Goal: Check status: Check status

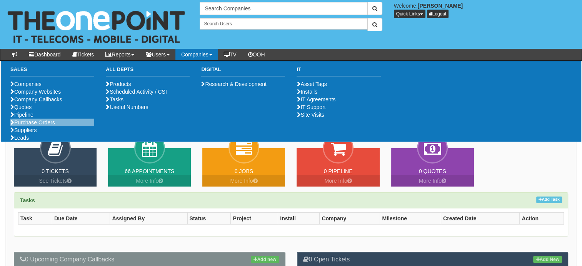
click at [29, 126] on li "Purchase Orders" at bounding box center [52, 123] width 84 height 8
click at [48, 126] on link "Purchase Orders" at bounding box center [32, 123] width 45 height 6
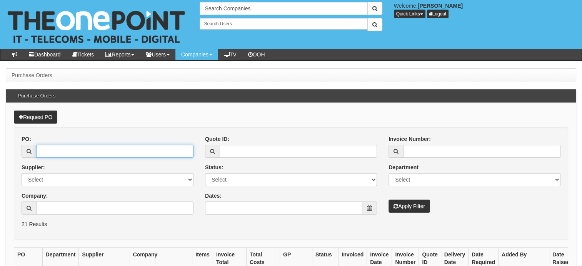
click at [89, 155] on input "PO:" at bounding box center [114, 151] width 157 height 13
paste input "19350"
type input "19350"
click at [406, 204] on button "Apply Filter" at bounding box center [409, 206] width 42 height 13
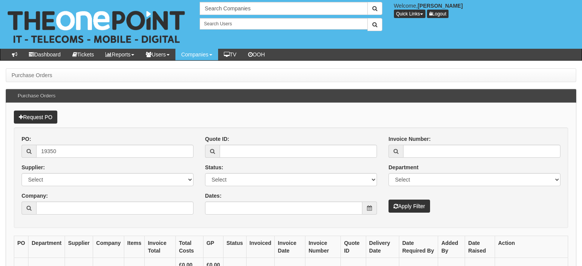
scroll to position [38, 0]
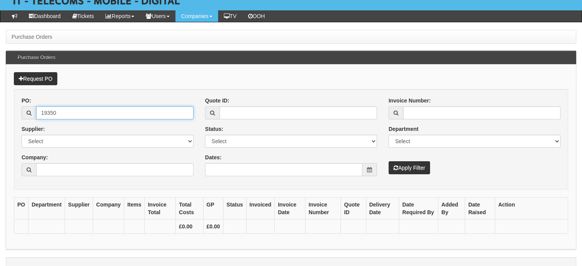
click at [57, 113] on input "19350" at bounding box center [114, 112] width 157 height 13
click at [54, 110] on input "19350" at bounding box center [114, 112] width 157 height 13
type input "19350"
click at [412, 168] on button "Apply Filter" at bounding box center [409, 167] width 42 height 13
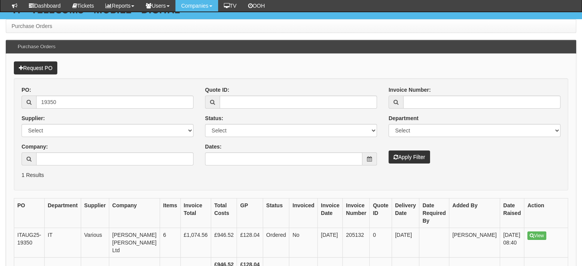
scroll to position [88, 0]
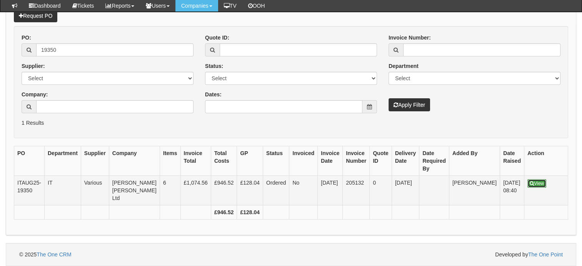
click at [527, 179] on link "View" at bounding box center [536, 183] width 19 height 8
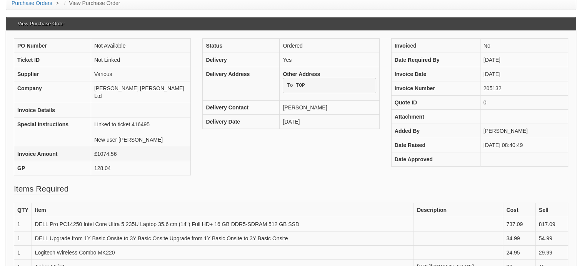
scroll to position [154, 0]
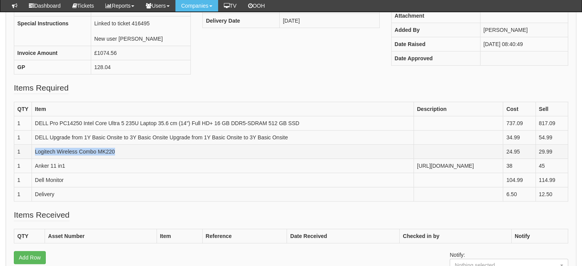
drag, startPoint x: 119, startPoint y: 154, endPoint x: 34, endPoint y: 152, distance: 85.3
click at [34, 152] on td "Logitech Wireless Combo MK220" at bounding box center [223, 152] width 382 height 14
copy td "Logitech Wireless Combo MK220"
click at [71, 171] on td "Anker 11 in1" at bounding box center [223, 166] width 382 height 14
drag, startPoint x: 443, startPoint y: 179, endPoint x: 209, endPoint y: 172, distance: 234.2
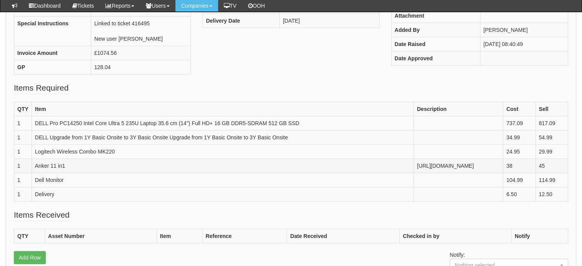
click at [413, 172] on td "https://www.amazon.co.uk/dp/B09Q5V9G5P/?tag=ceukreviews-22266964-21&linkCode=og…" at bounding box center [457, 166] width 89 height 14
copy td "https://www.amazon.co.uk/dp/B09Q5V9G5P/?tag=ceukreviews-22266964-21&linkCode=og…"
click at [83, 188] on td "Dell Monitor" at bounding box center [223, 180] width 382 height 14
drag, startPoint x: 80, startPoint y: 196, endPoint x: 28, endPoint y: 191, distance: 52.1
click at [28, 188] on tr "1 Dell Monitor 104.99 114.99" at bounding box center [290, 180] width 553 height 14
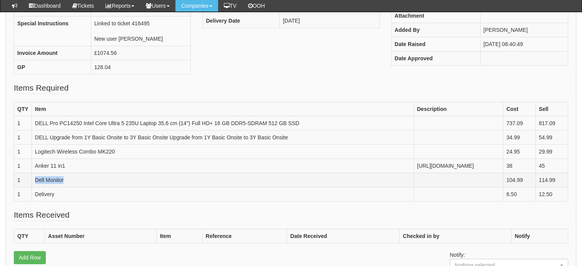
copy tr "Dell Monitor"
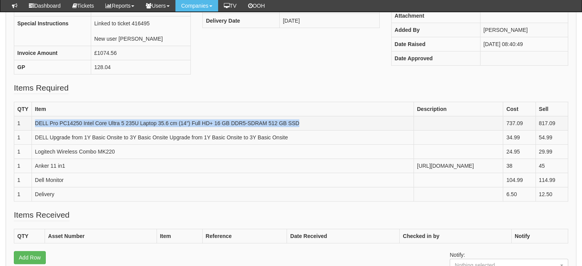
drag, startPoint x: 134, startPoint y: 125, endPoint x: 33, endPoint y: 118, distance: 101.4
click at [33, 118] on td "DELL Pro PC14250 Intel Core Ultra 5 235U Laptop 35.6 cm (14") Full HD+ 16 GB DD…" at bounding box center [223, 123] width 382 height 14
copy td "DELL Pro PC14250 Intel Core Ultra 5 235U Laptop 35.6 cm (14") Full HD+ 16 GB DD…"
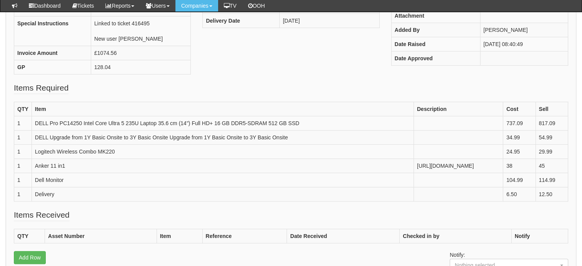
click at [213, 82] on fieldset "Items Required QTY Item Description Cost Sell 1 DELL Pro PC14250 Intel Core Ult…" at bounding box center [291, 145] width 554 height 127
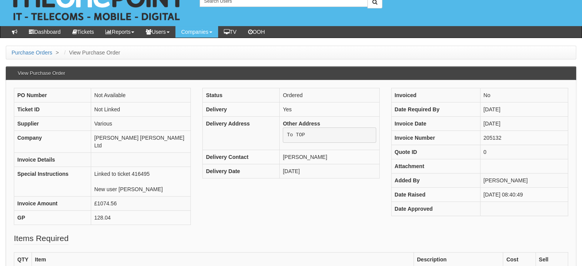
scroll to position [0, 0]
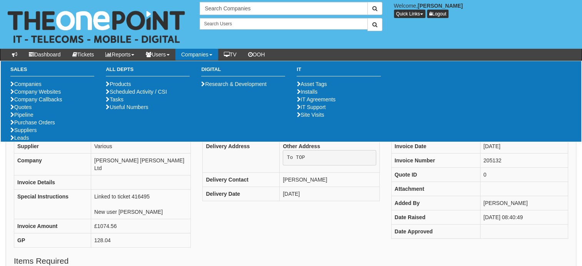
click at [42, 142] on ul "Companies Company Websites Company Callbacks Quotes Pipeline Purchase Orders Su…" at bounding box center [52, 110] width 84 height 61
click at [39, 126] on link "Purchase Orders" at bounding box center [32, 123] width 45 height 6
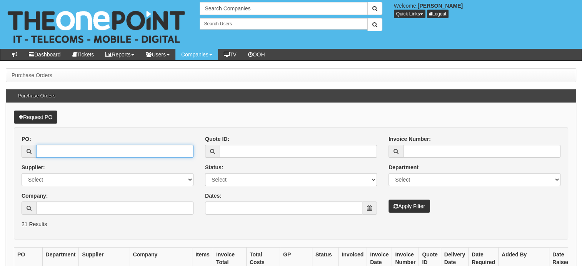
click at [75, 152] on input "PO:" at bounding box center [114, 151] width 157 height 13
type input "TDR"
drag, startPoint x: 83, startPoint y: 146, endPoint x: 33, endPoint y: 146, distance: 50.4
click at [33, 146] on div "TDR" at bounding box center [108, 151] width 172 height 13
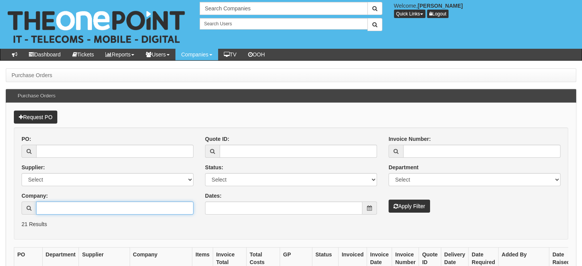
click at [63, 207] on input "Company:" at bounding box center [114, 208] width 157 height 13
type input "TDR"
click at [420, 204] on button "Apply Filter" at bounding box center [409, 206] width 42 height 13
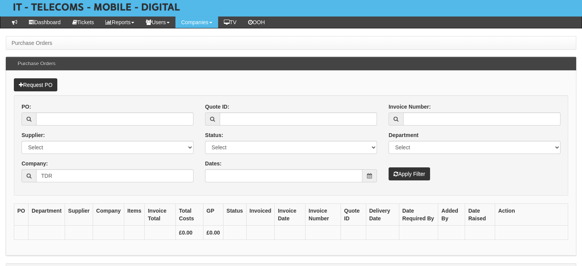
scroll to position [35, 0]
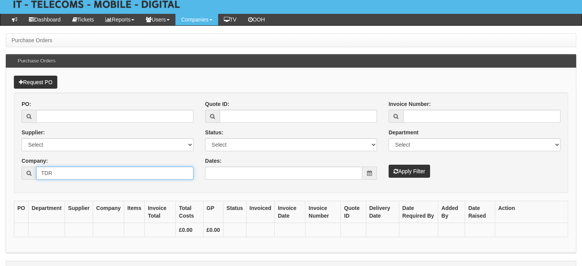
click at [69, 176] on input "TDR" at bounding box center [114, 173] width 157 height 13
type input "T"
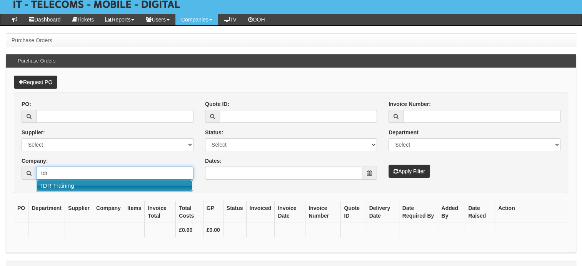
click at [74, 184] on link "TDR Training" at bounding box center [115, 185] width 156 height 11
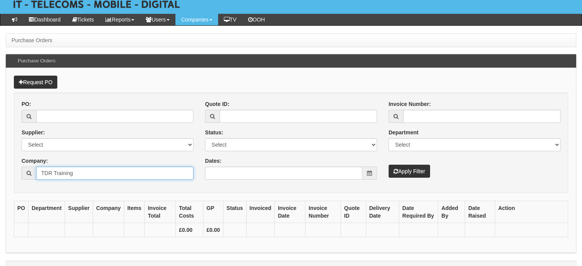
type input "TDR Training"
click at [419, 169] on button "Apply Filter" at bounding box center [409, 171] width 42 height 13
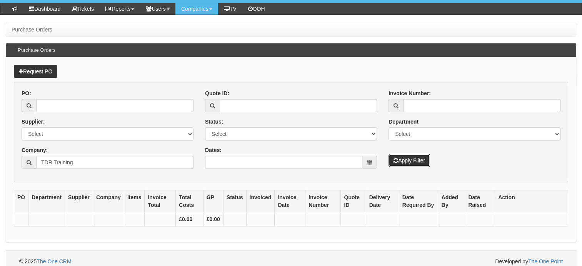
scroll to position [34, 0]
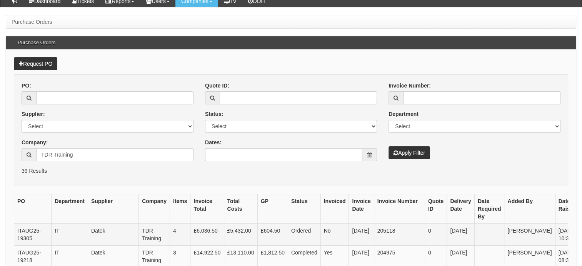
scroll to position [77, 0]
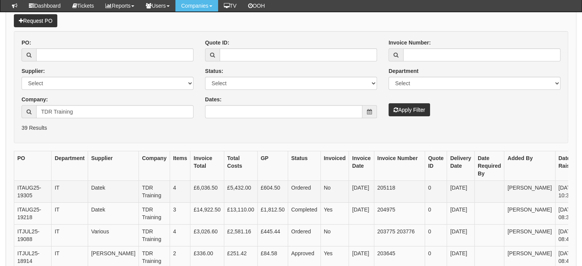
click at [581, 189] on link "View" at bounding box center [591, 188] width 19 height 8
